Goal: Task Accomplishment & Management: Manage account settings

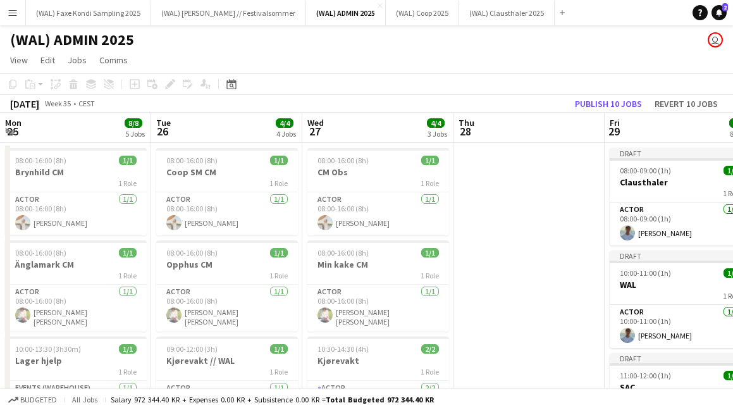
scroll to position [0, 395]
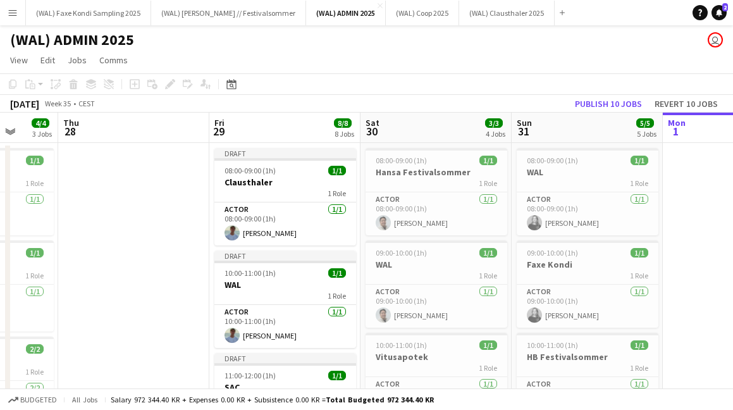
click at [434, 73] on app-toolbar "Copy Paste Paste Command V Paste with crew Command Shift V Paste linked Job [GE…" at bounding box center [366, 83] width 733 height 21
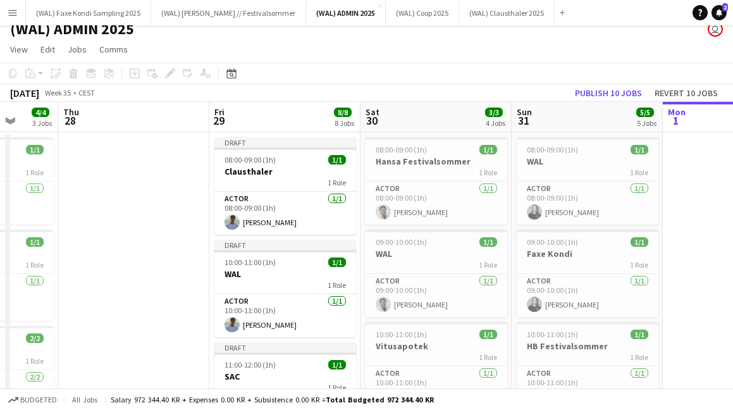
scroll to position [0, 0]
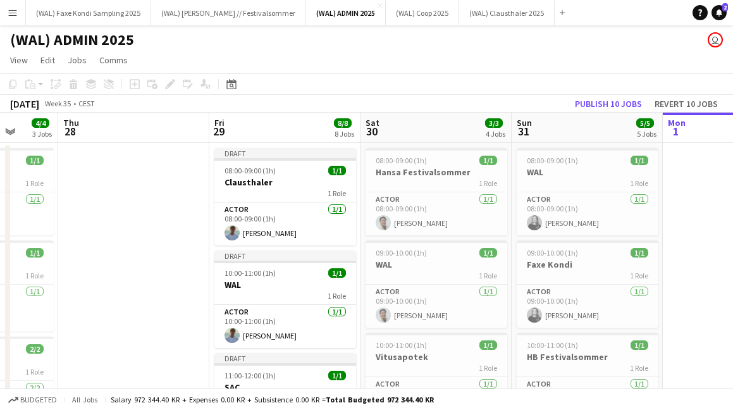
click at [14, 14] on app-icon "Menu" at bounding box center [13, 13] width 10 height 10
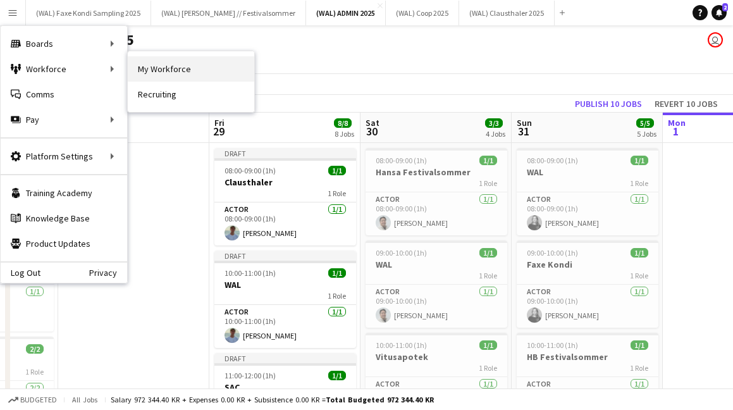
click at [145, 71] on link "My Workforce" at bounding box center [191, 68] width 126 height 25
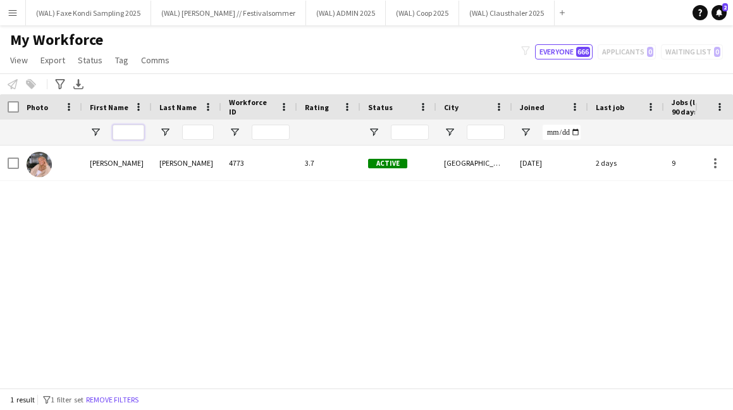
click at [132, 133] on input "First Name Filter Input" at bounding box center [129, 132] width 32 height 15
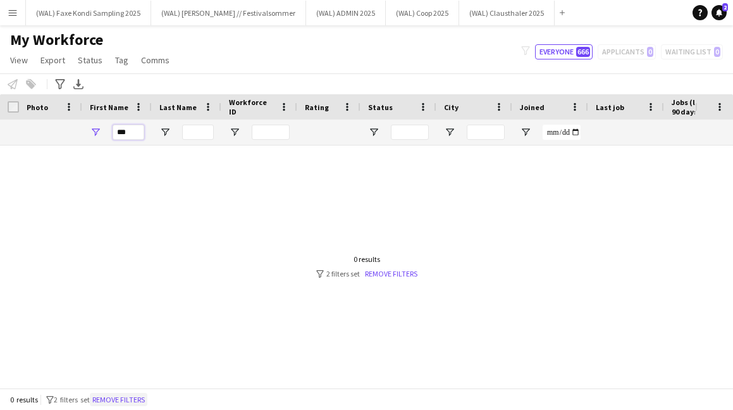
type input "***"
click at [117, 400] on button "Remove filters" at bounding box center [119, 400] width 58 height 14
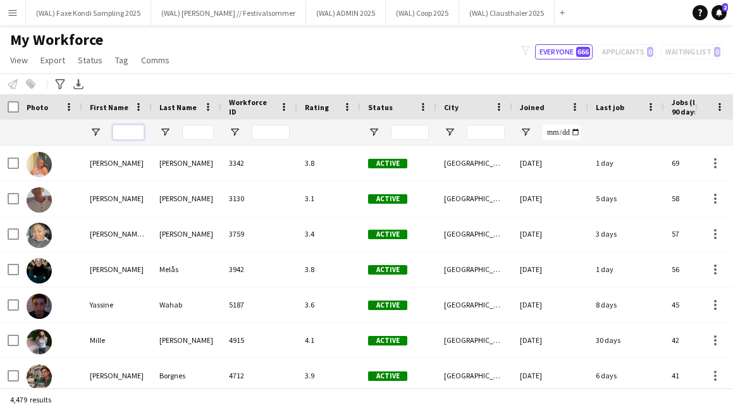
click at [132, 138] on input "First Name Filter Input" at bounding box center [129, 132] width 32 height 15
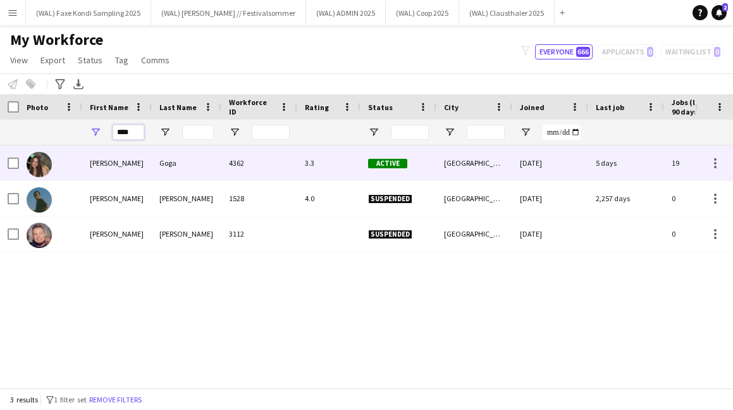
type input "****"
click at [132, 172] on div "[PERSON_NAME]" at bounding box center [117, 162] width 70 height 35
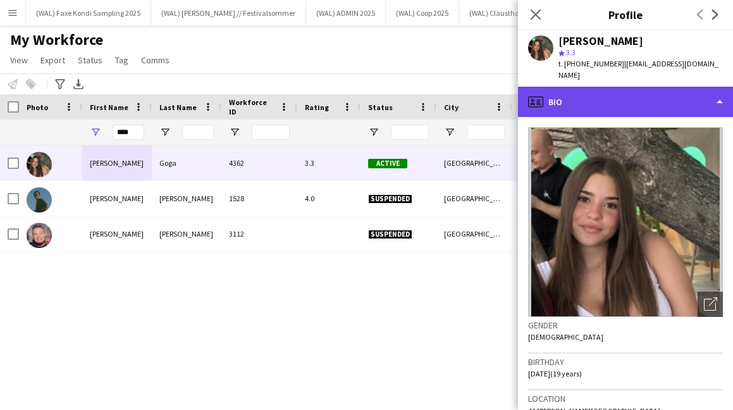
click at [596, 99] on div "profile Bio" at bounding box center [625, 102] width 215 height 30
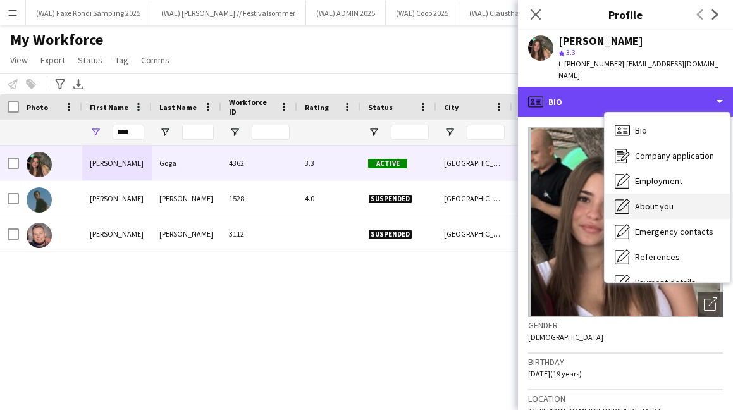
scroll to position [119, 0]
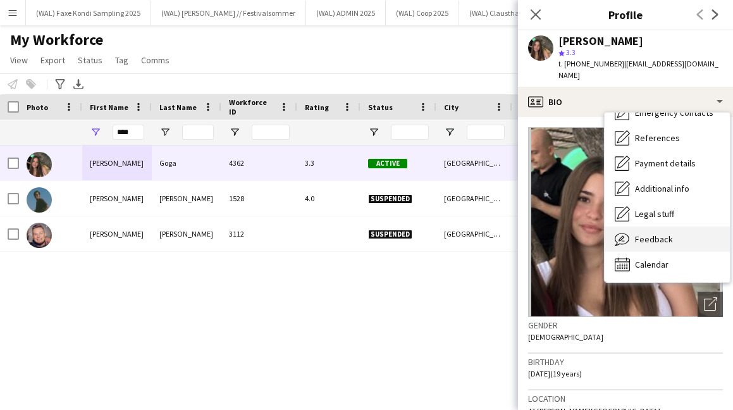
click at [650, 233] on span "Feedback" at bounding box center [654, 238] width 38 height 11
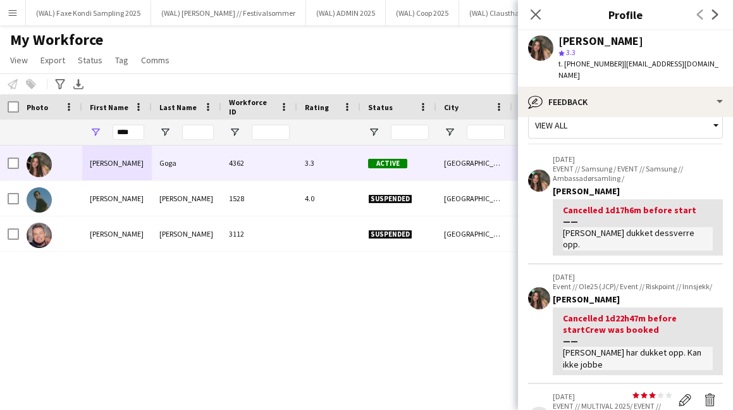
scroll to position [0, 0]
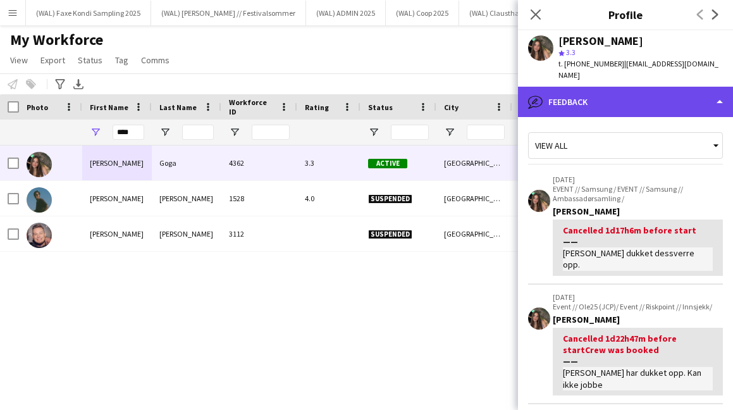
click at [634, 91] on div "bubble-pencil Feedback" at bounding box center [625, 102] width 215 height 30
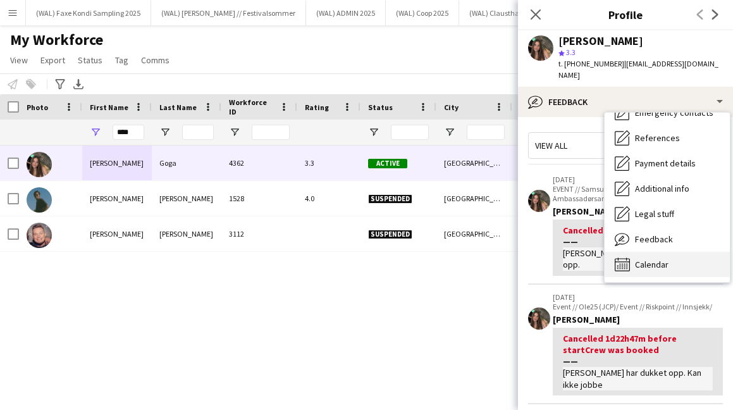
click at [641, 258] on div "Calendar Calendar" at bounding box center [666, 264] width 125 height 25
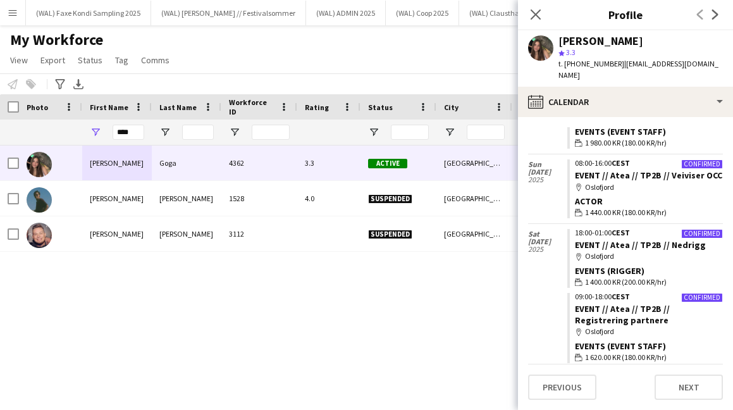
scroll to position [3273, 0]
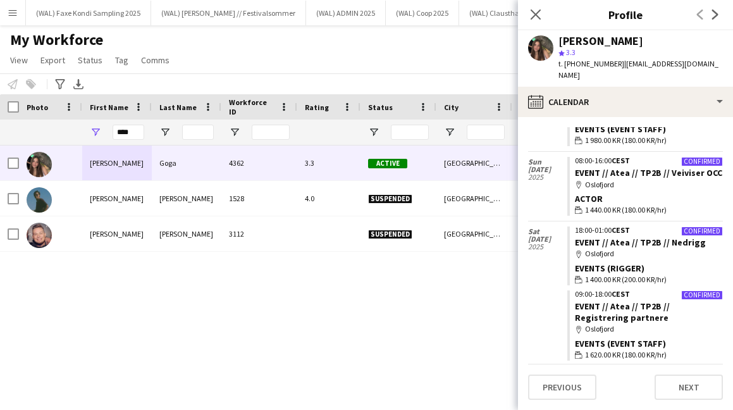
click at [549, 273] on div "[DATE]" at bounding box center [547, 293] width 39 height 144
click at [536, 17] on icon "Close pop-in" at bounding box center [535, 14] width 12 height 12
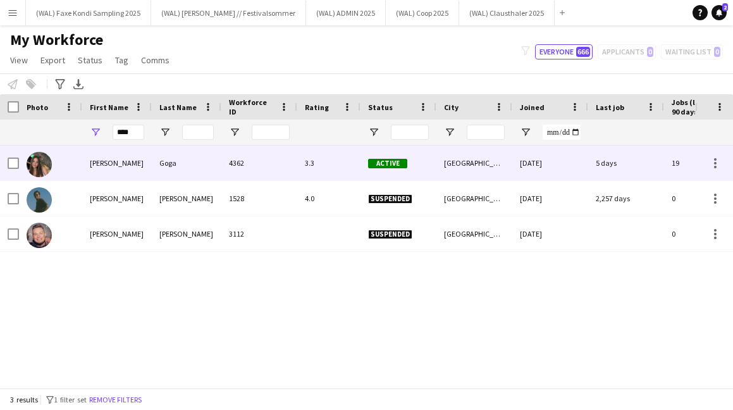
click at [278, 161] on div "4362" at bounding box center [259, 162] width 76 height 35
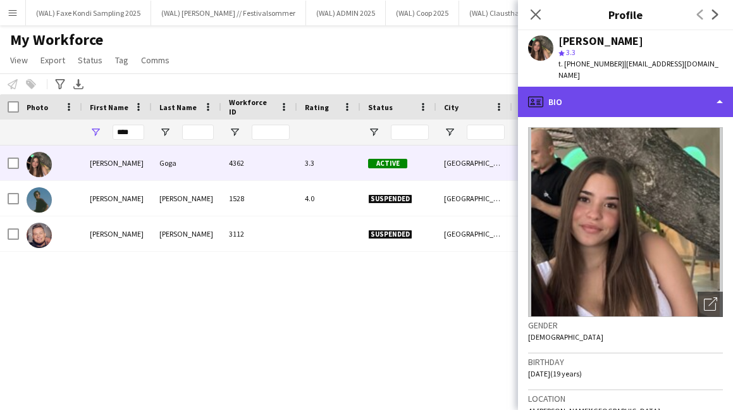
click at [568, 101] on div "profile Bio" at bounding box center [625, 102] width 215 height 30
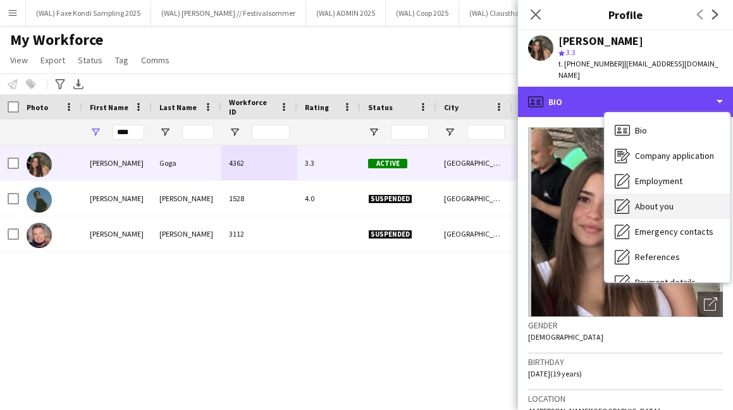
scroll to position [119, 0]
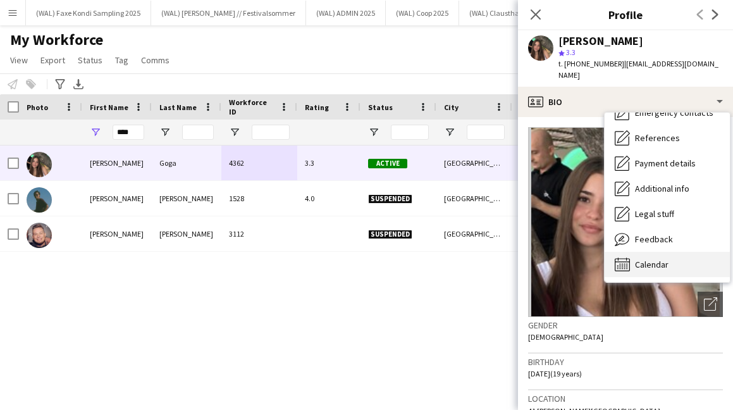
click at [635, 252] on div "Calendar Calendar" at bounding box center [666, 264] width 125 height 25
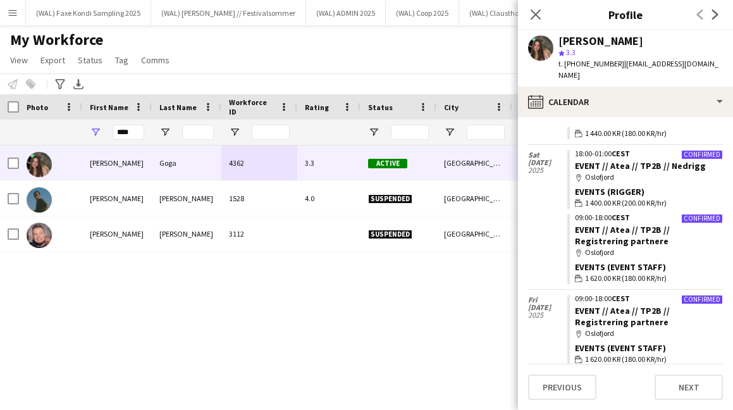
scroll to position [3350, 0]
click at [532, 11] on icon at bounding box center [535, 14] width 12 height 12
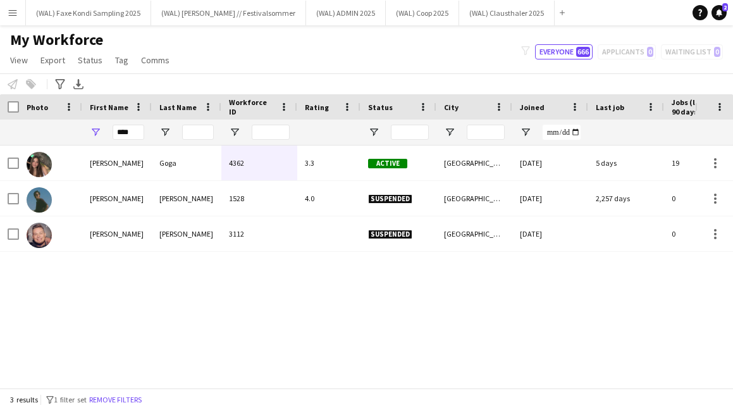
click at [420, 78] on div "Notify workforce Add to tag Select at least one crew to tag him or her. Advance…" at bounding box center [366, 83] width 733 height 21
click at [133, 137] on input "****" at bounding box center [129, 132] width 32 height 15
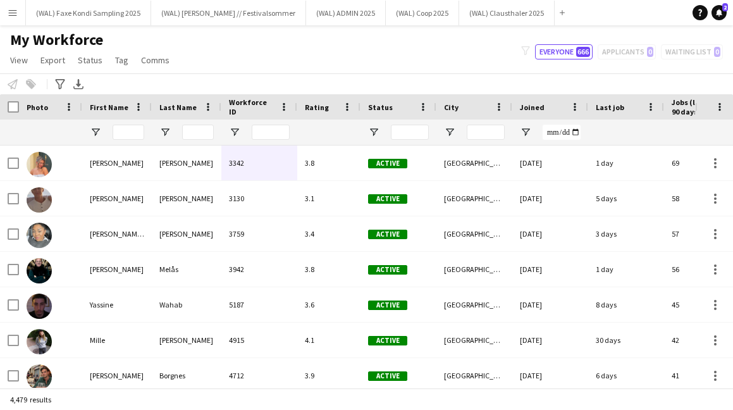
click at [242, 59] on div "My Workforce View Views Default view New view Update view Delete view Edit name…" at bounding box center [366, 51] width 733 height 43
